Goal: Information Seeking & Learning: Check status

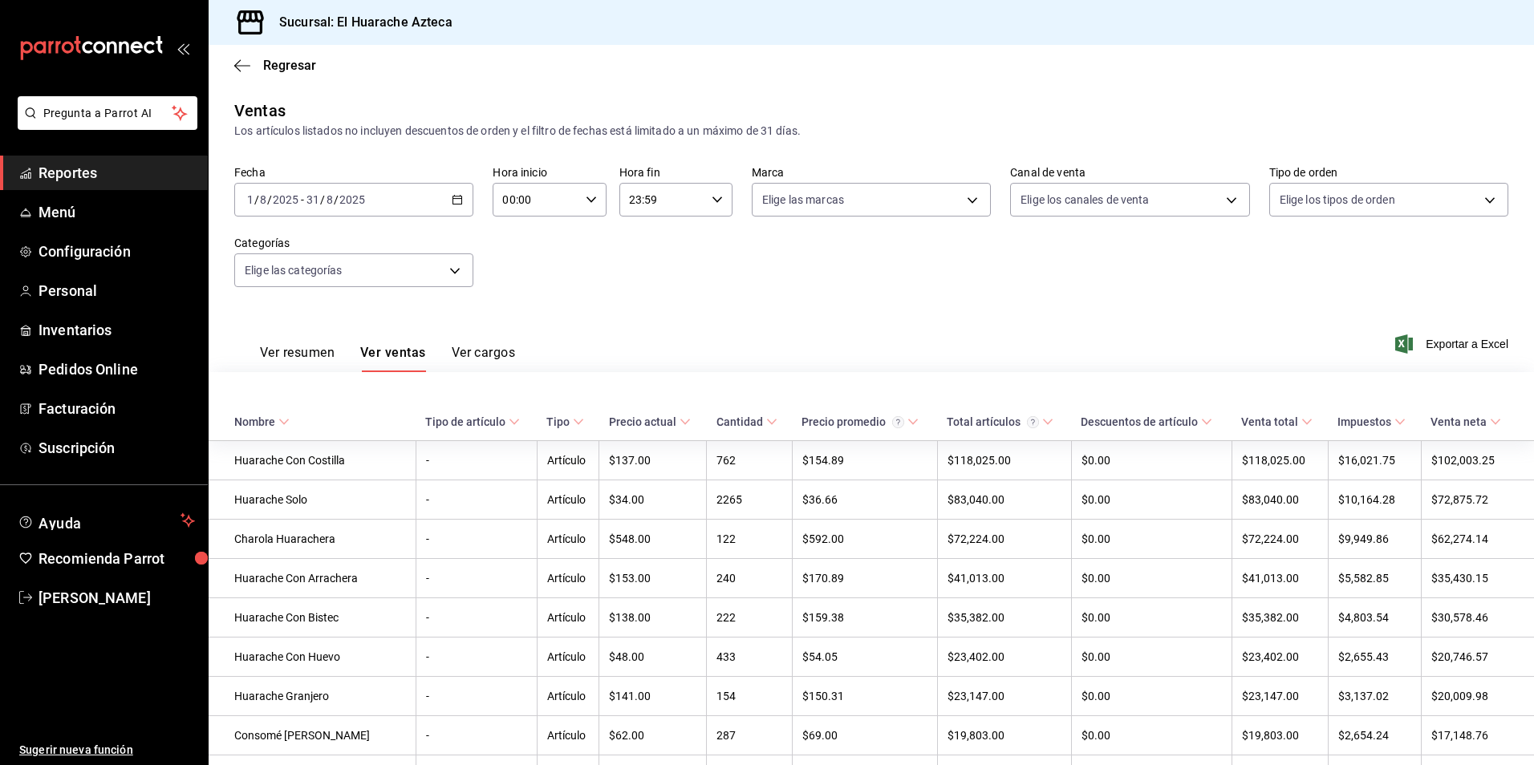
scroll to position [1780, 0]
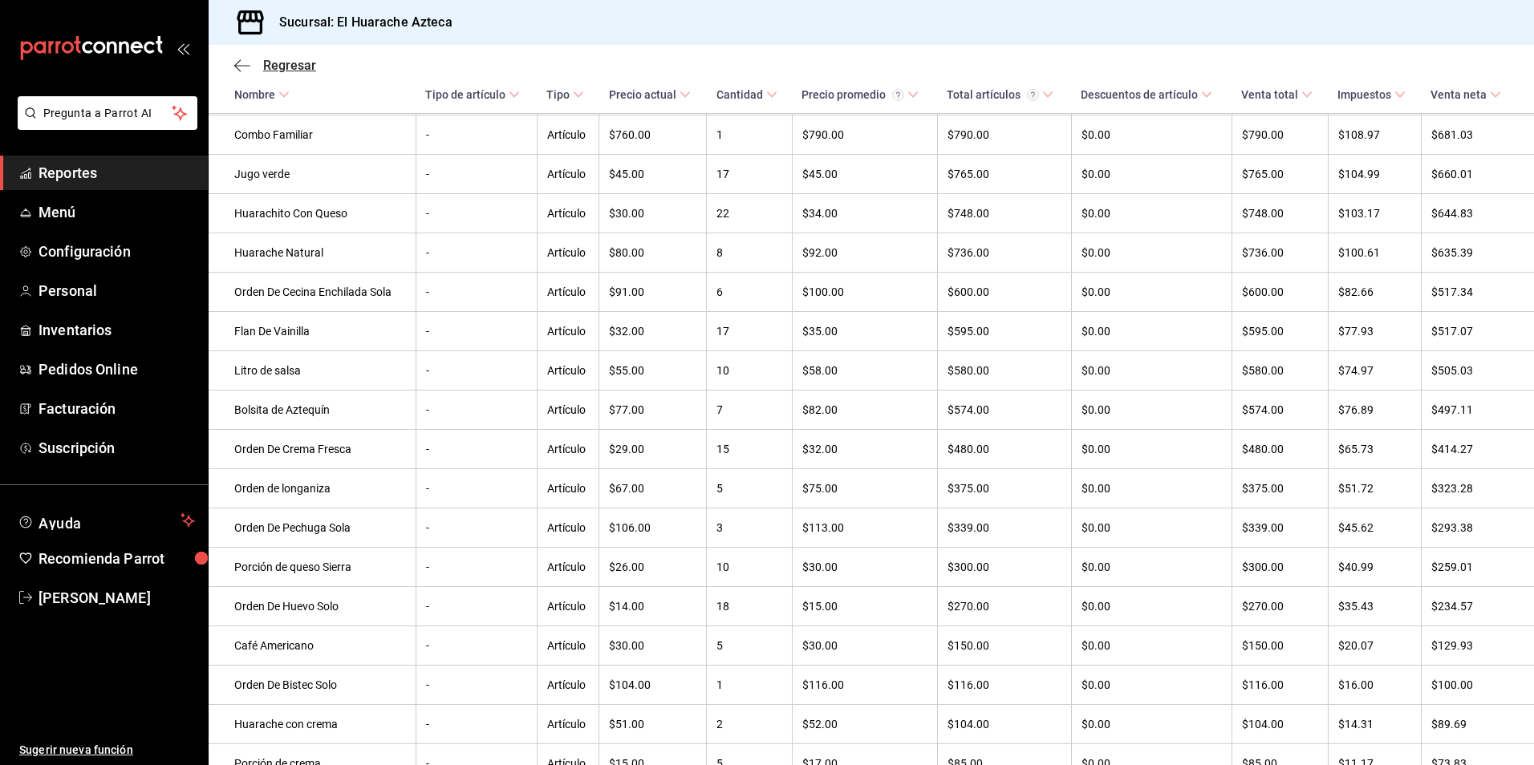
click at [241, 61] on icon "button" at bounding box center [242, 66] width 16 height 14
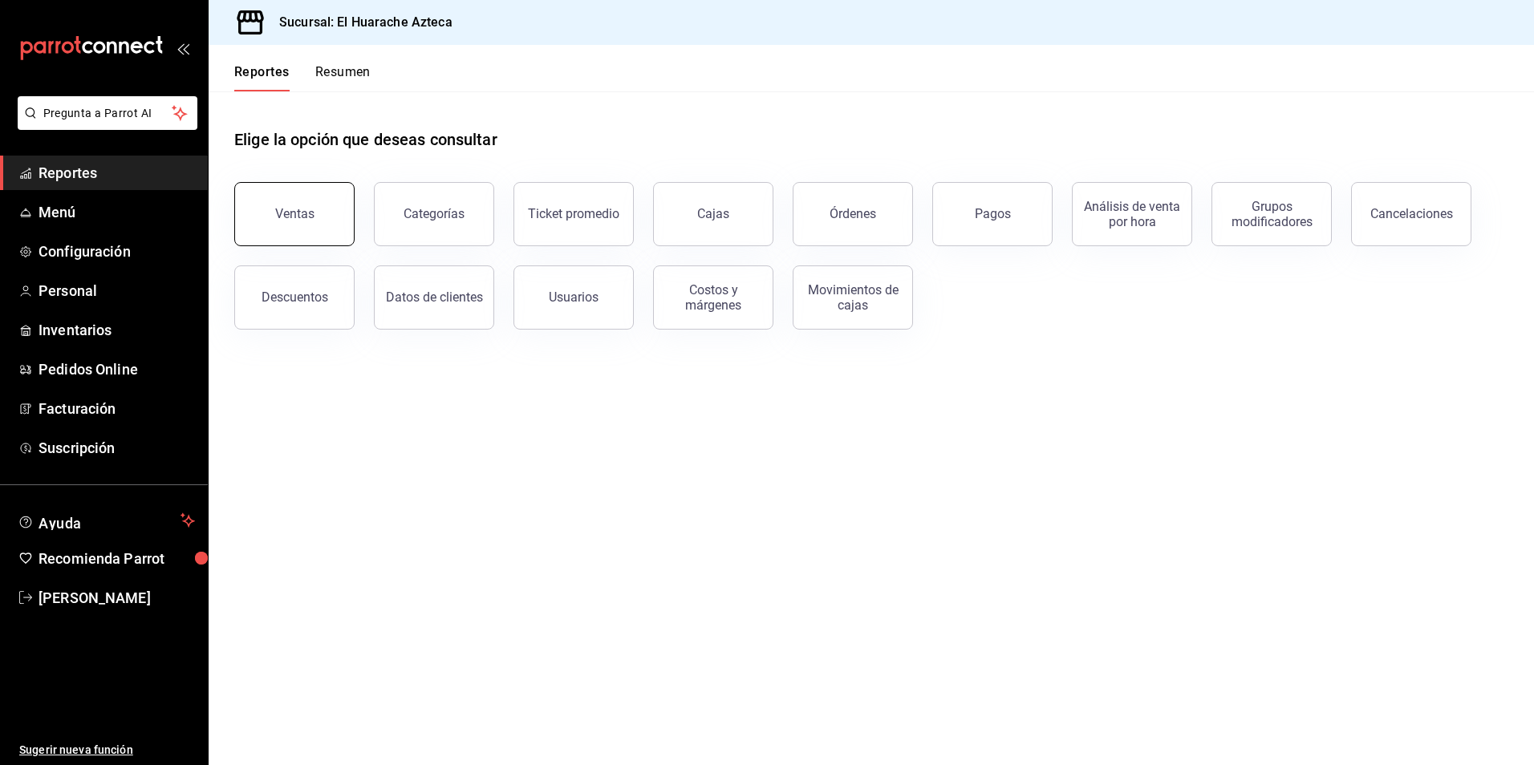
click at [302, 219] on div "Ventas" at bounding box center [294, 213] width 39 height 15
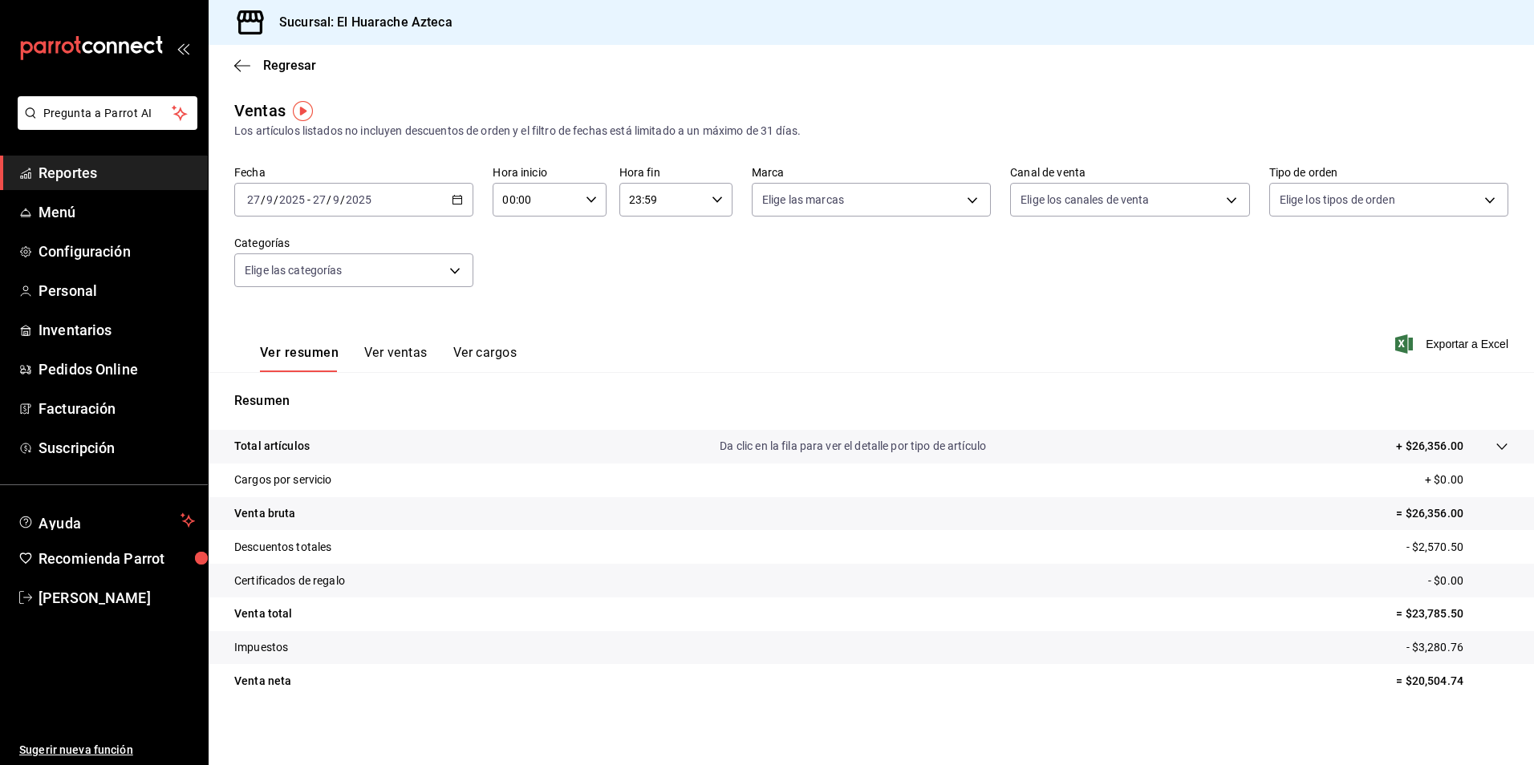
click at [268, 54] on div "Regresar" at bounding box center [871, 65] width 1325 height 41
click at [270, 69] on span "Regresar" at bounding box center [289, 65] width 53 height 15
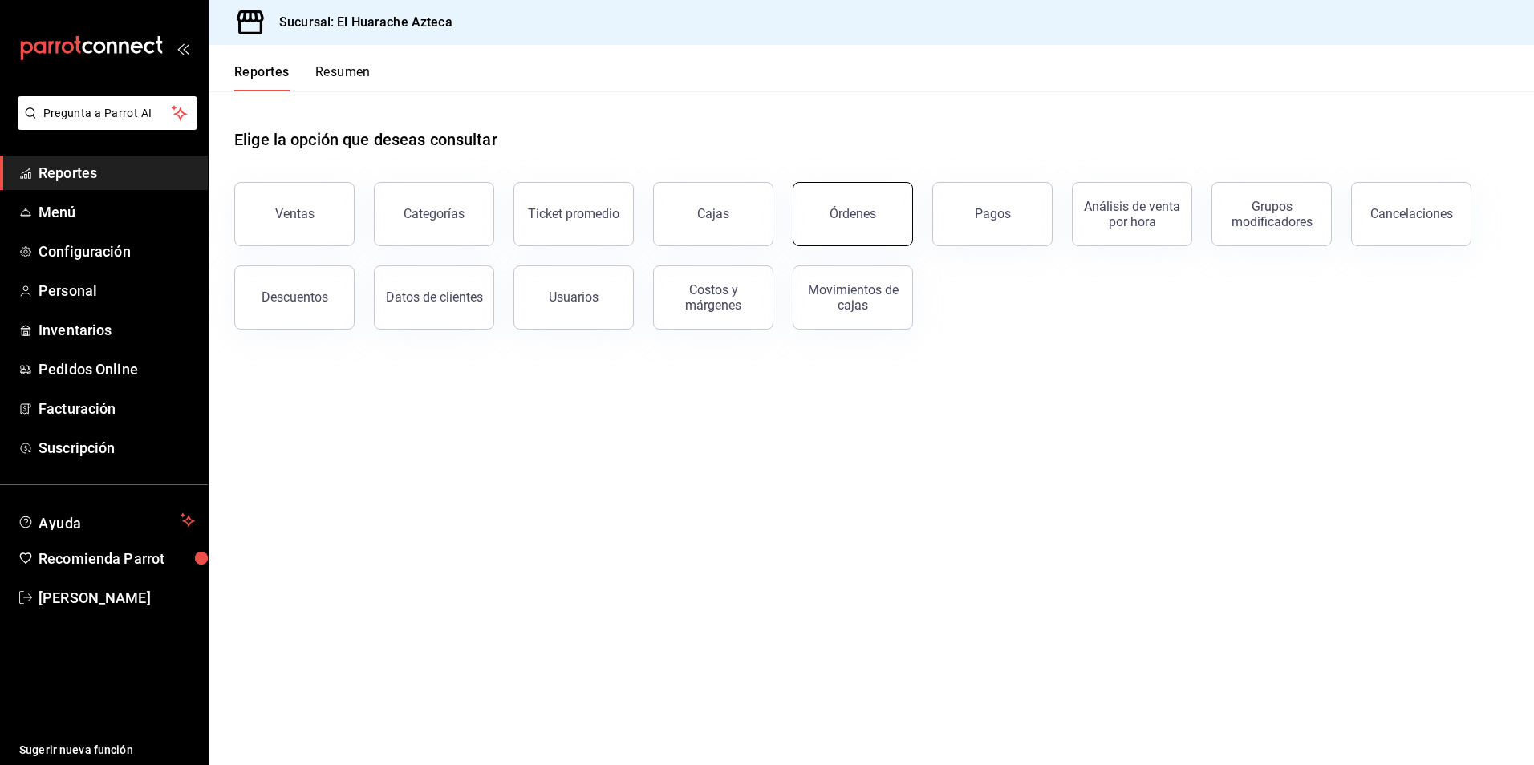
click at [860, 217] on div "Órdenes" at bounding box center [852, 213] width 47 height 15
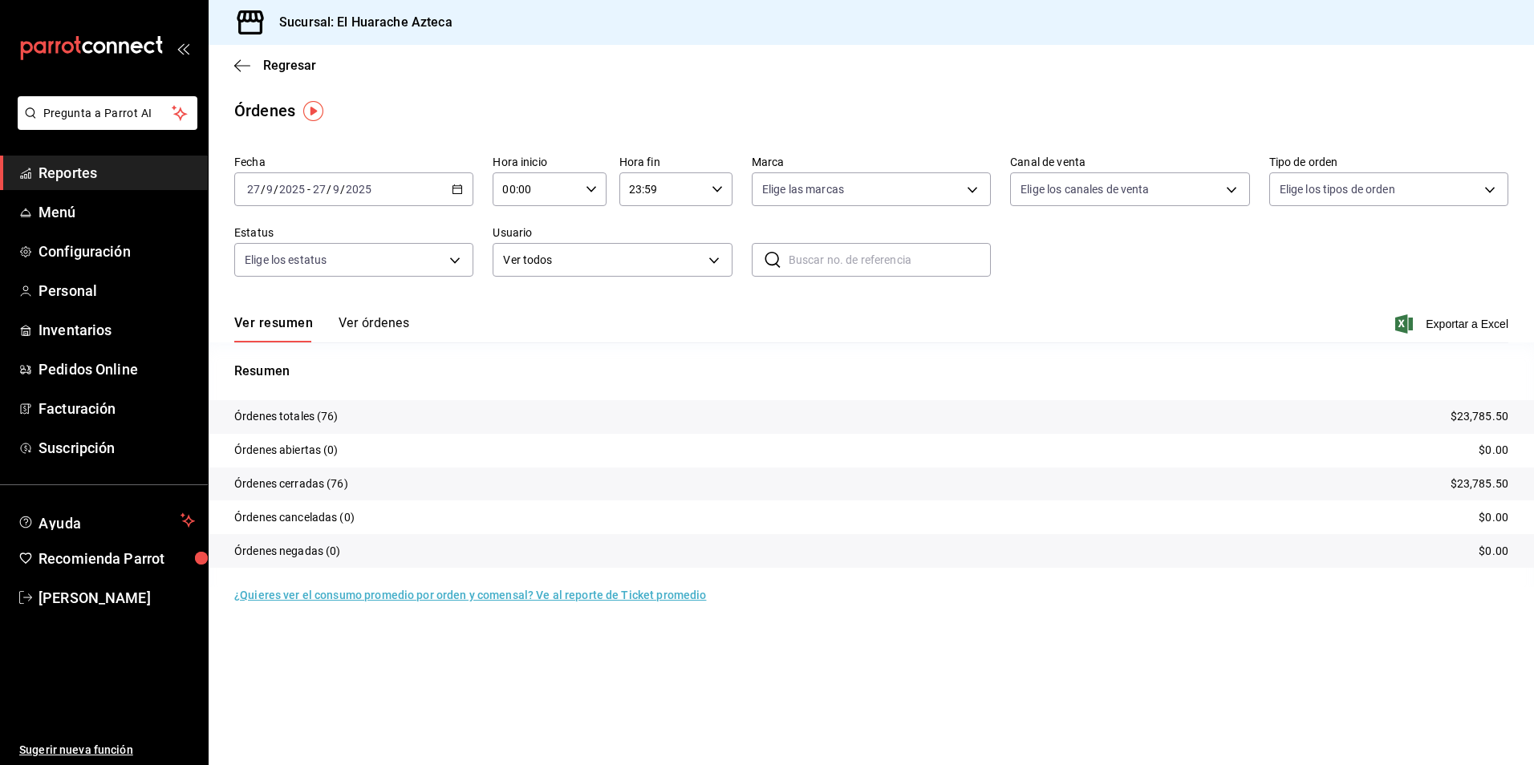
click at [355, 329] on button "Ver órdenes" at bounding box center [374, 328] width 71 height 27
